Goal: Task Accomplishment & Management: Manage account settings

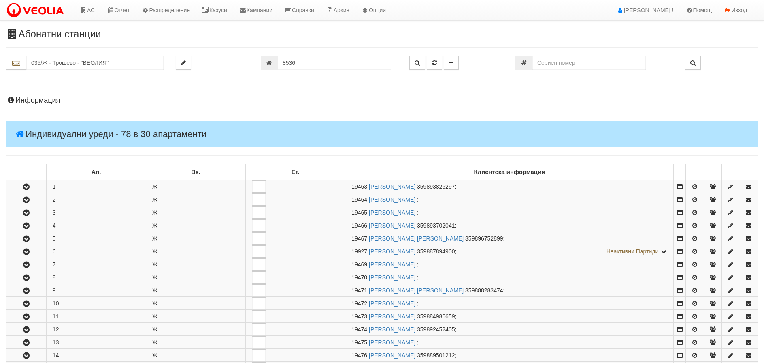
click at [64, 56] on input "035/Ж - Трошево - "ВЕОЛИЯ"" at bounding box center [94, 63] width 137 height 14
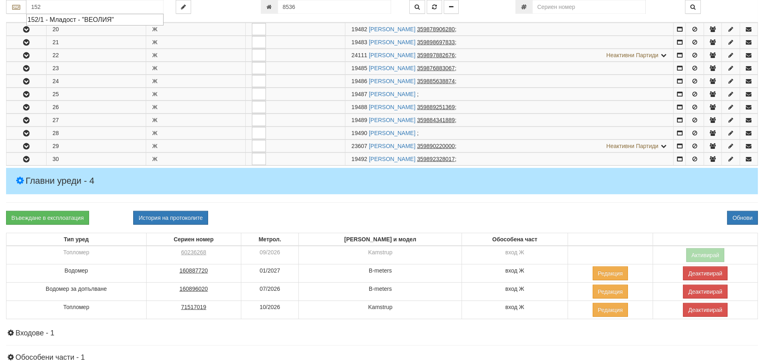
click at [48, 18] on div "152/1 - Младост - "ВЕОЛИЯ"" at bounding box center [95, 19] width 135 height 9
type input "152/1 - Младост - "ВЕОЛИЯ""
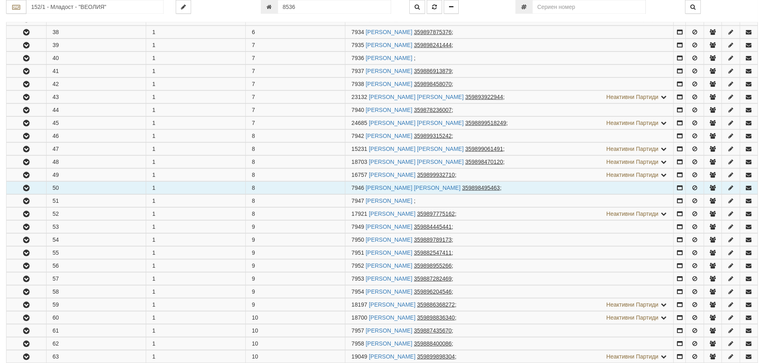
scroll to position [770, 0]
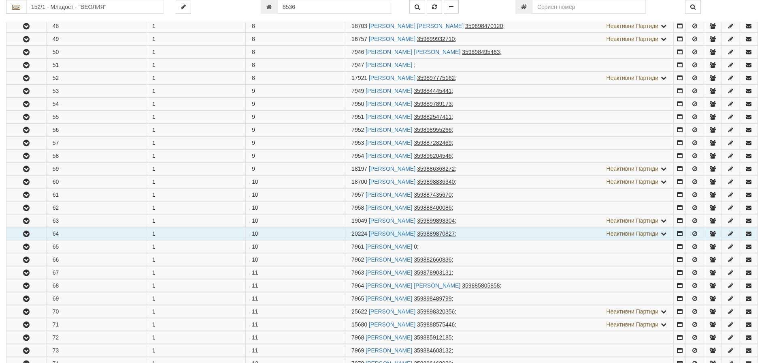
click at [26, 233] on icon "button" at bounding box center [26, 234] width 10 height 6
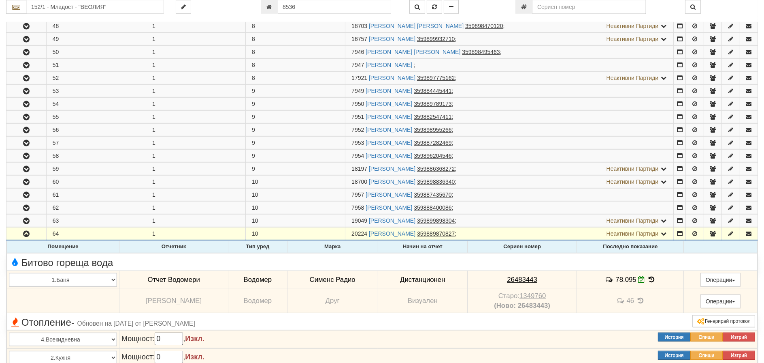
click at [647, 276] on icon at bounding box center [651, 279] width 9 height 7
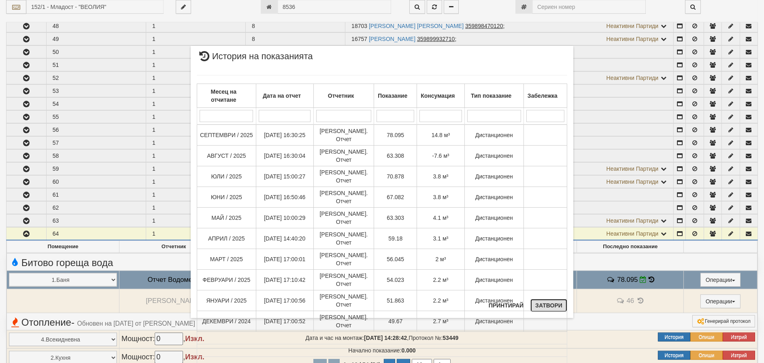
drag, startPoint x: 550, startPoint y: 308, endPoint x: 541, endPoint y: 304, distance: 10.0
click at [550, 308] on button "Затвори" at bounding box center [549, 305] width 37 height 13
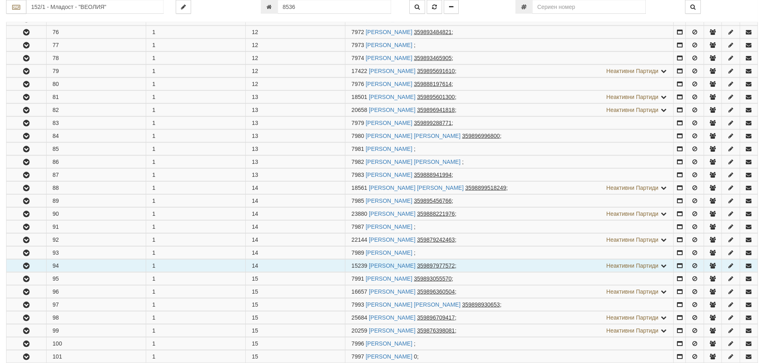
scroll to position [1418, 0]
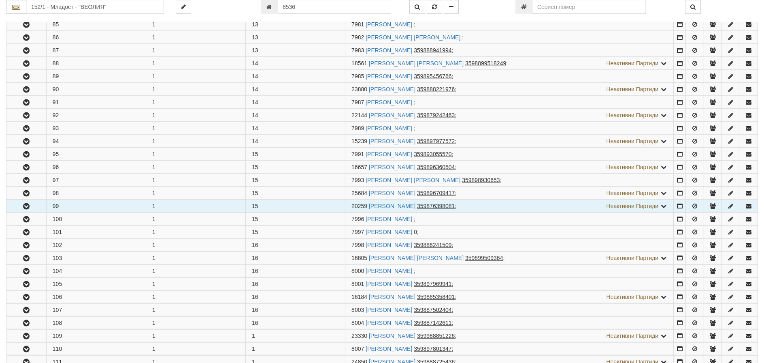
click at [27, 203] on icon "button" at bounding box center [26, 206] width 10 height 6
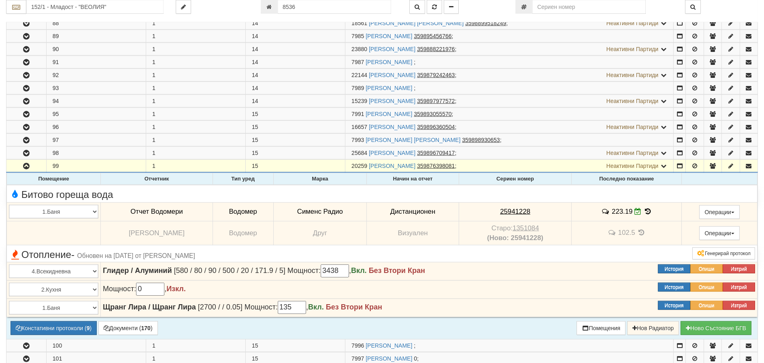
scroll to position [1499, 0]
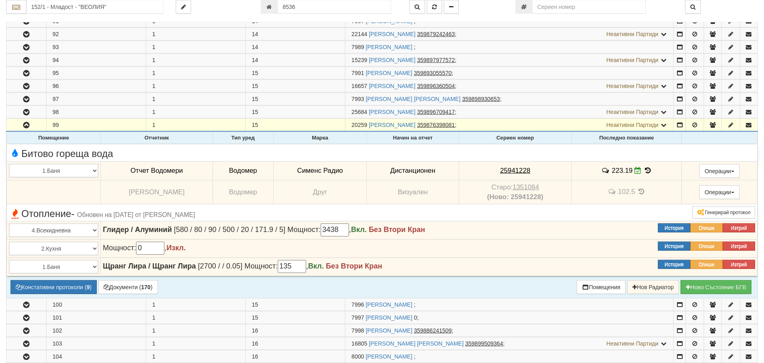
click at [646, 167] on icon at bounding box center [648, 170] width 9 height 7
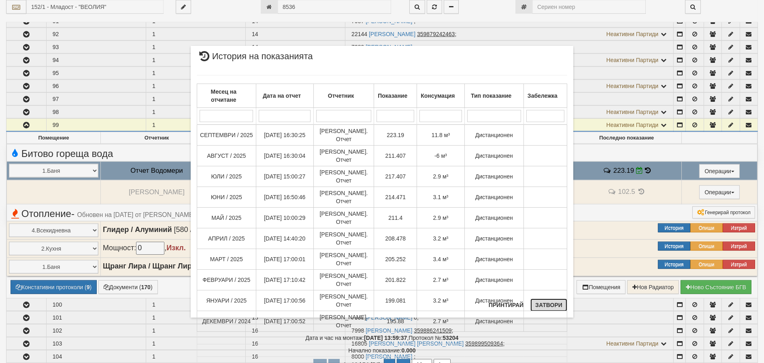
click at [543, 304] on button "Затвори" at bounding box center [549, 304] width 37 height 13
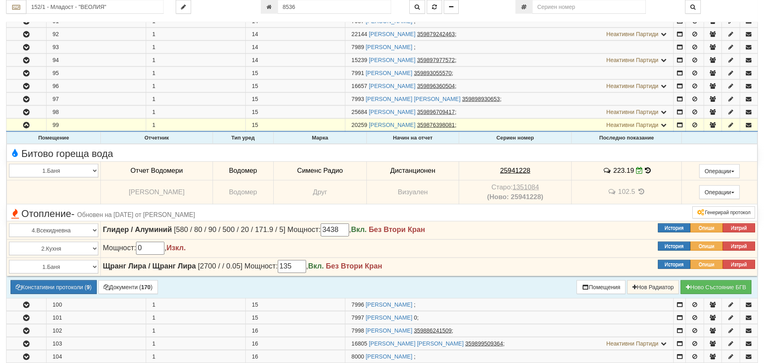
scroll to position [1337, 0]
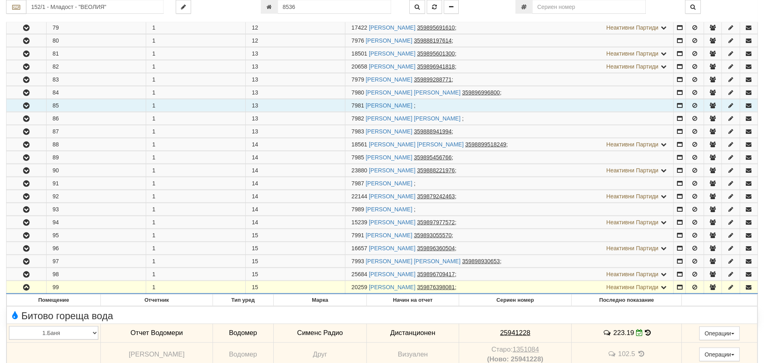
click at [29, 103] on icon "button" at bounding box center [26, 106] width 10 height 6
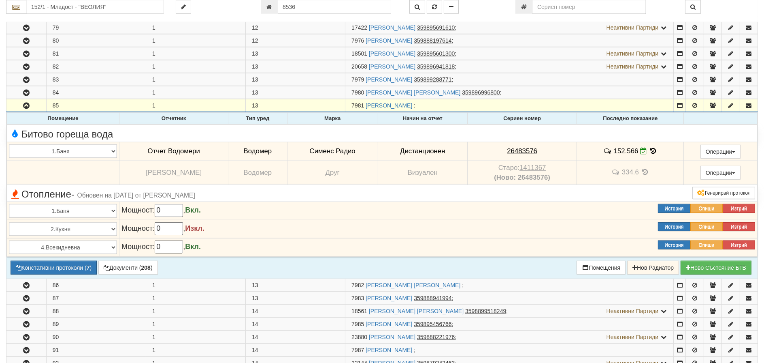
click at [651, 147] on icon at bounding box center [653, 150] width 9 height 7
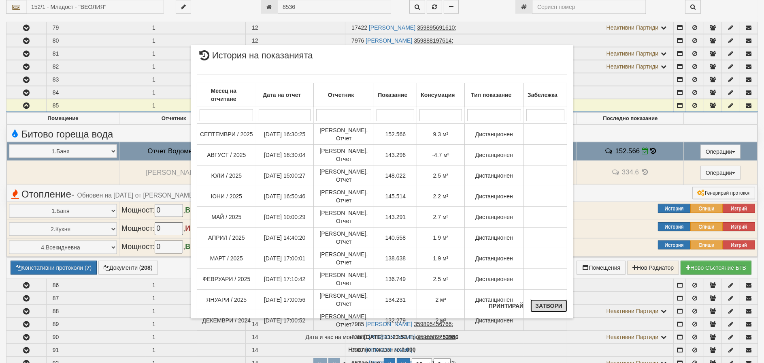
click at [548, 302] on button "Затвори" at bounding box center [549, 305] width 37 height 13
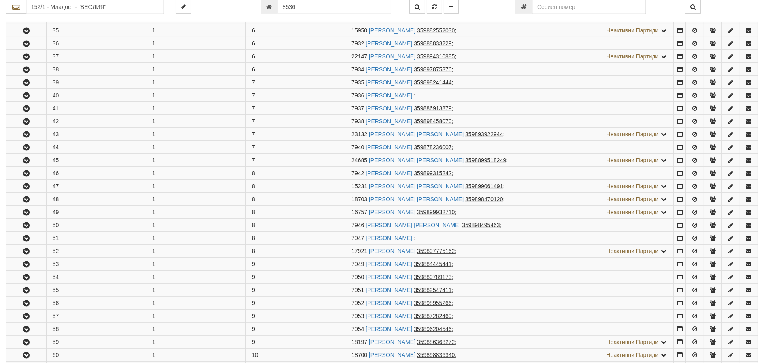
scroll to position [567, 0]
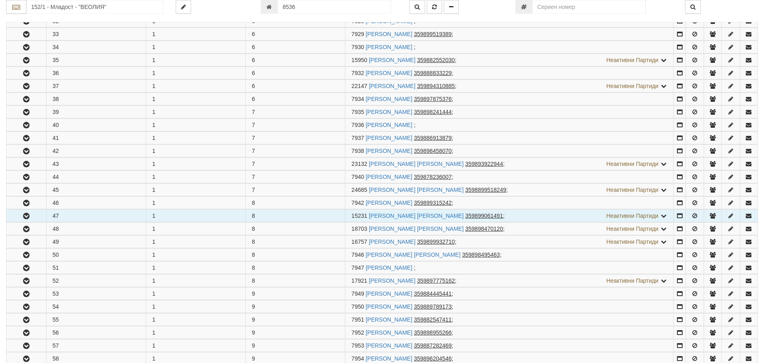
click at [28, 216] on icon "button" at bounding box center [26, 216] width 10 height 6
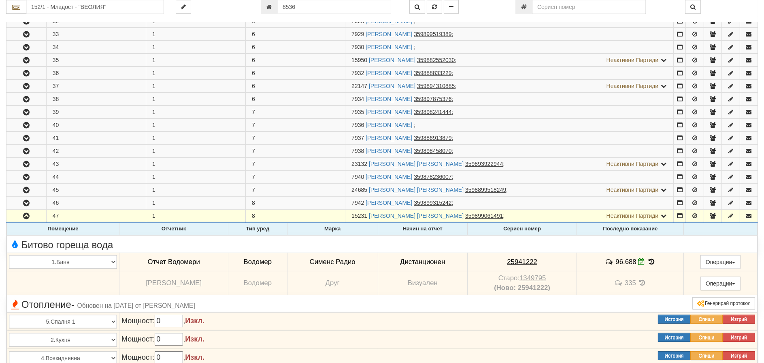
click at [647, 259] on icon at bounding box center [651, 261] width 9 height 7
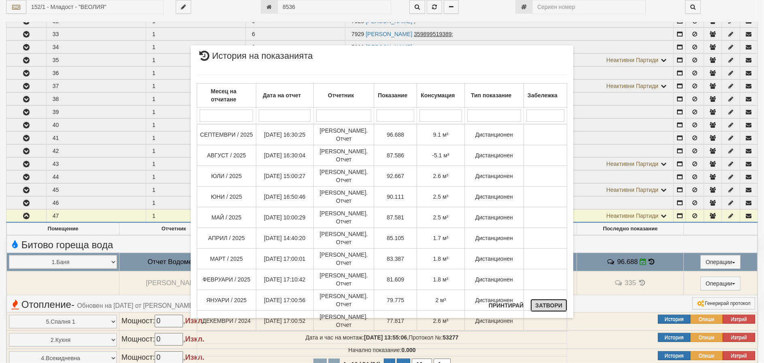
click at [559, 305] on button "Затвори" at bounding box center [549, 305] width 37 height 13
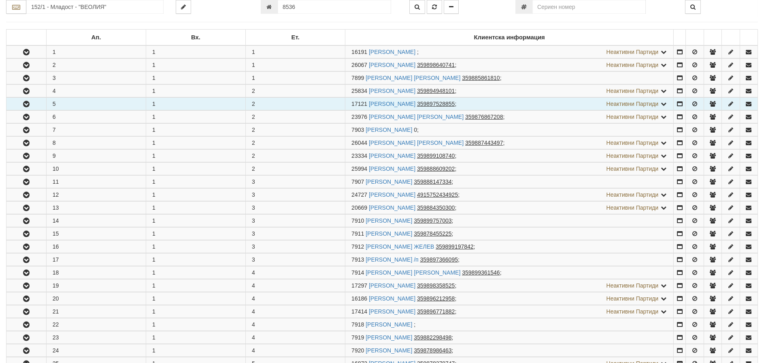
scroll to position [122, 0]
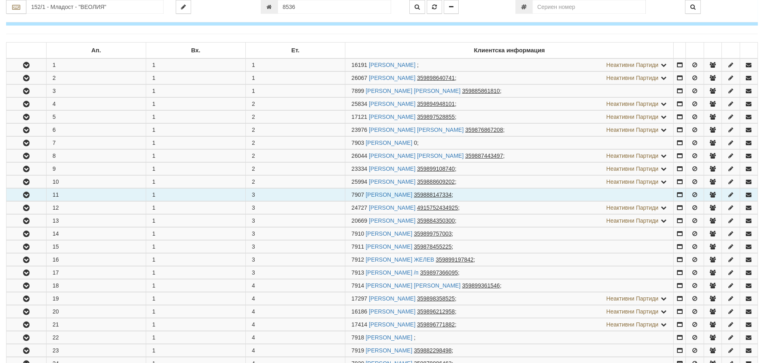
click at [27, 196] on icon "button" at bounding box center [26, 195] width 10 height 6
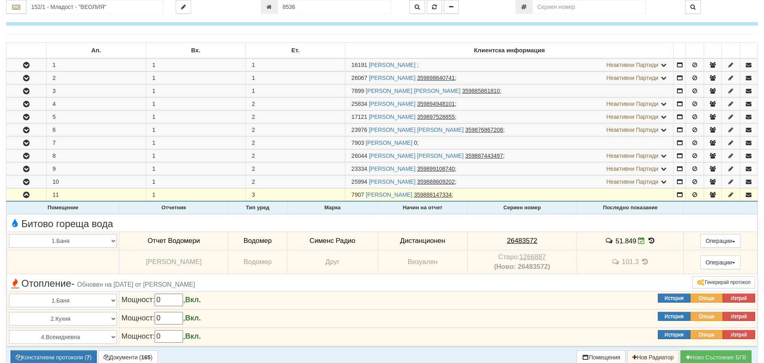
click at [650, 239] on icon at bounding box center [651, 240] width 9 height 7
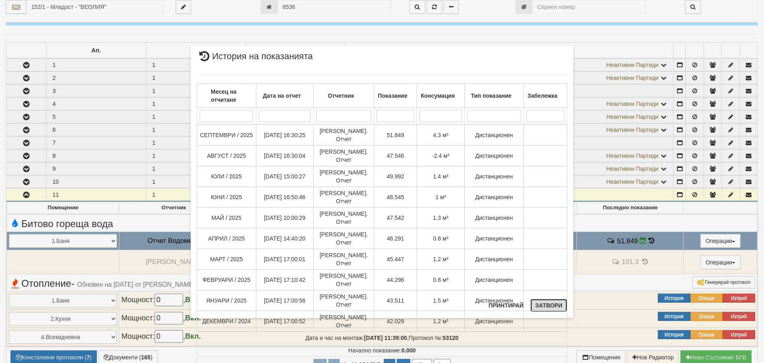
click at [547, 305] on button "Затвори" at bounding box center [549, 305] width 37 height 13
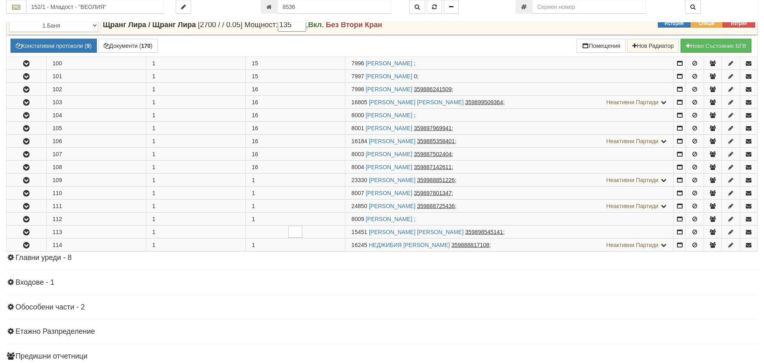
scroll to position [2268, 0]
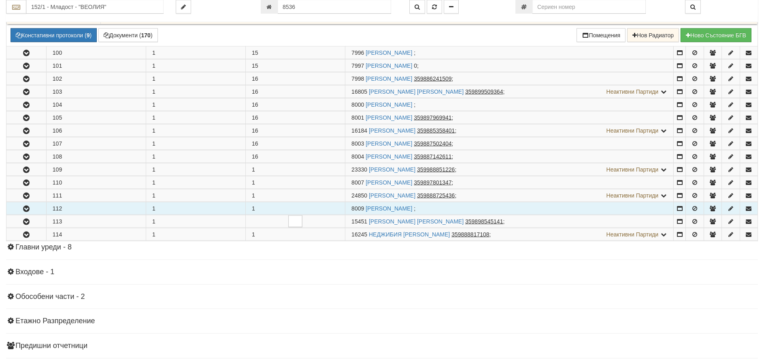
click at [28, 207] on icon "button" at bounding box center [26, 209] width 10 height 6
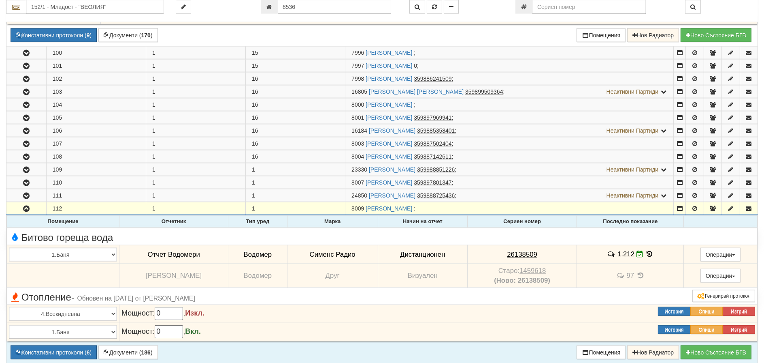
click at [647, 251] on icon at bounding box center [649, 253] width 9 height 7
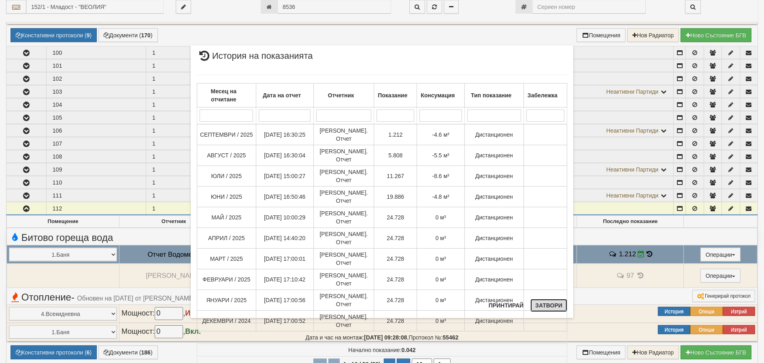
click at [544, 303] on button "Затвори" at bounding box center [549, 305] width 37 height 13
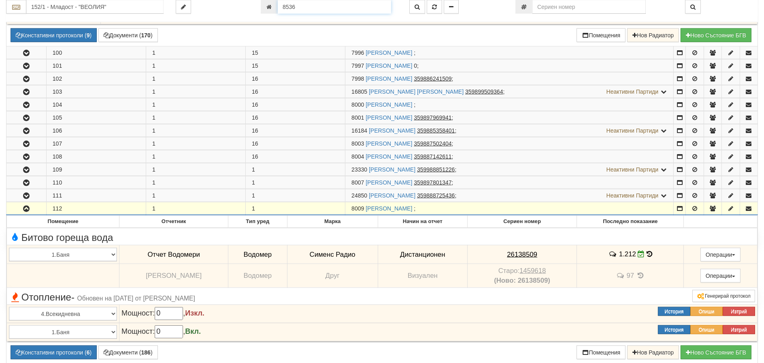
drag, startPoint x: 297, startPoint y: 8, endPoint x: 169, endPoint y: 8, distance: 128.4
click at [198, 8] on div "152/1 - Младост - "ВЕОЛИЯ" 8536" at bounding box center [382, 7] width 764 height 14
type input "24309"
type input "018Е/ А - "[PERSON_NAME] [GEOGRAPHIC_DATA] " ЕАД"
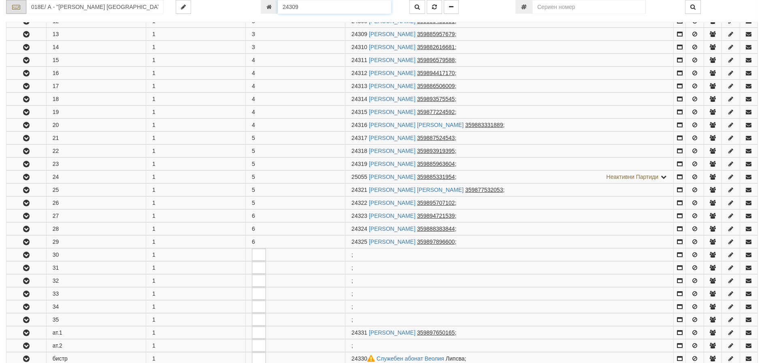
scroll to position [315, 0]
